Goal: Task Accomplishment & Management: Use online tool/utility

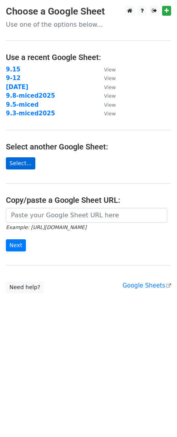
click at [19, 160] on link "Select..." at bounding box center [20, 163] width 29 height 12
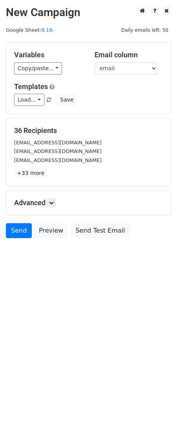
click at [29, 398] on html "New Campaign Daily emails left: 50 Google Sheet: 9.16- Variables Copy/paste... …" at bounding box center [88, 218] width 177 height 437
click at [42, 65] on link "Copy/paste..." at bounding box center [38, 68] width 48 height 12
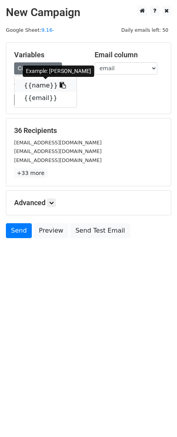
click at [45, 83] on link "{{name}}" at bounding box center [46, 85] width 62 height 13
